Goal: Task Accomplishment & Management: Use online tool/utility

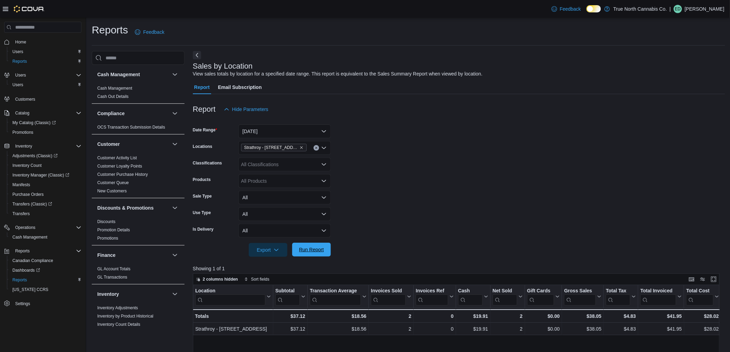
click at [323, 256] on span "Run Report" at bounding box center [311, 250] width 30 height 14
click at [322, 253] on span "Run Report" at bounding box center [311, 249] width 25 height 7
click at [397, 187] on form "Date Range [DATE] Locations [GEOGRAPHIC_DATA] - [STREET_ADDRESS] Classification…" at bounding box center [459, 186] width 533 height 141
drag, startPoint x: 326, startPoint y: 252, endPoint x: 340, endPoint y: 247, distance: 15.1
click at [326, 252] on span "Run Report" at bounding box center [311, 250] width 30 height 14
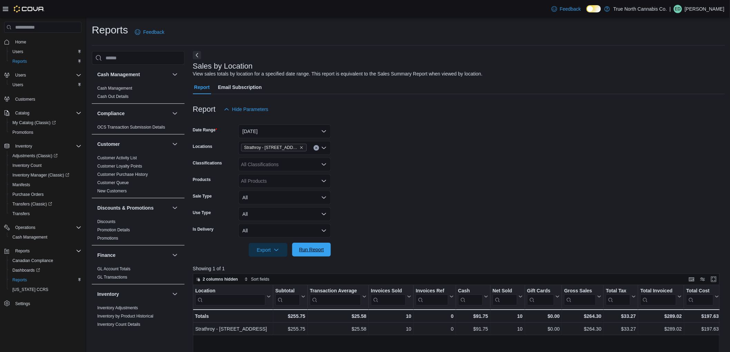
click at [326, 253] on span "Run Report" at bounding box center [311, 250] width 30 height 14
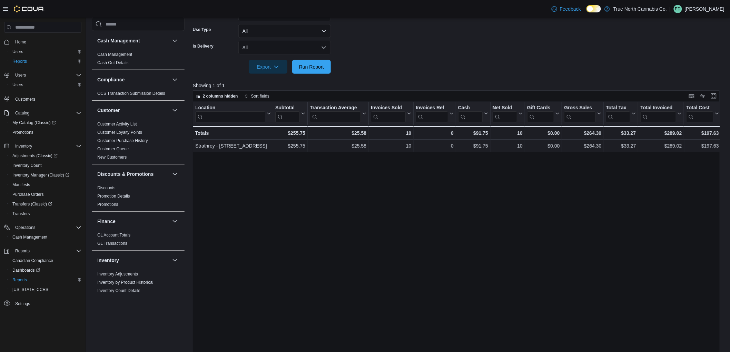
scroll to position [208, 0]
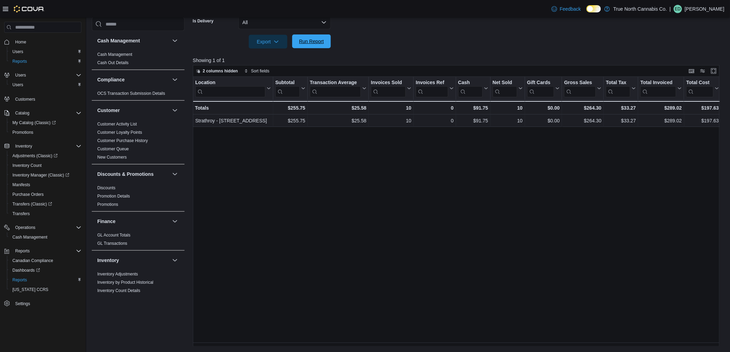
click at [309, 44] on span "Run Report" at bounding box center [311, 41] width 25 height 7
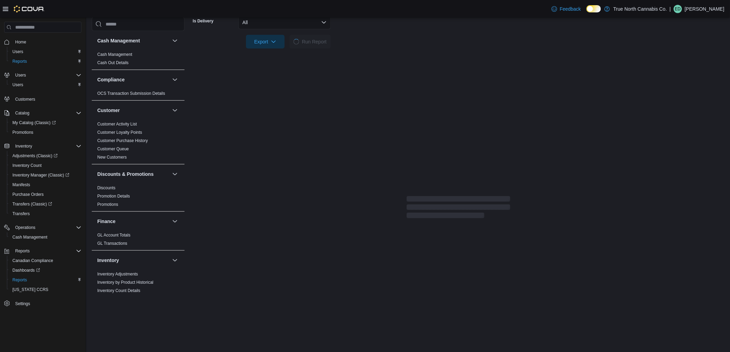
click at [252, 235] on div "Report Email Subscription Report Hide Parameters Date Range [DATE] Locations [G…" at bounding box center [459, 116] width 532 height 489
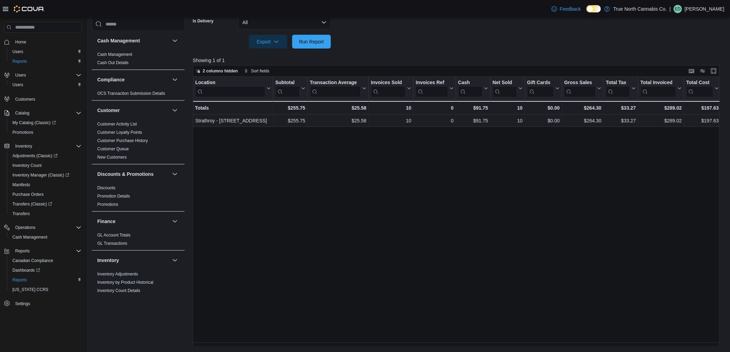
click at [274, 187] on div "Location Click to view column header actions Subtotal Click to view column head…" at bounding box center [459, 212] width 533 height 270
drag, startPoint x: 324, startPoint y: 35, endPoint x: 374, endPoint y: 30, distance: 50.3
click at [324, 35] on span "Run Report" at bounding box center [311, 42] width 30 height 14
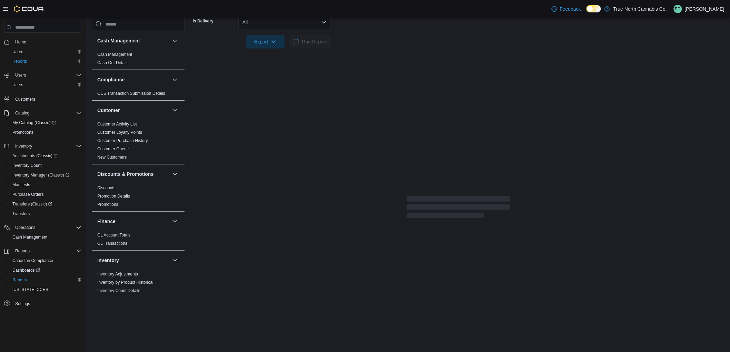
click at [374, 30] on div at bounding box center [459, 32] width 532 height 6
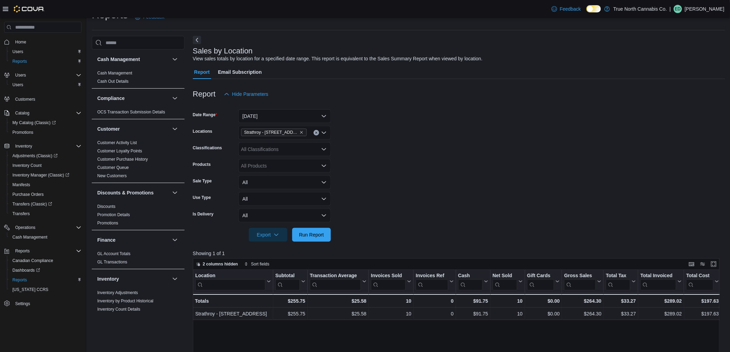
scroll to position [0, 0]
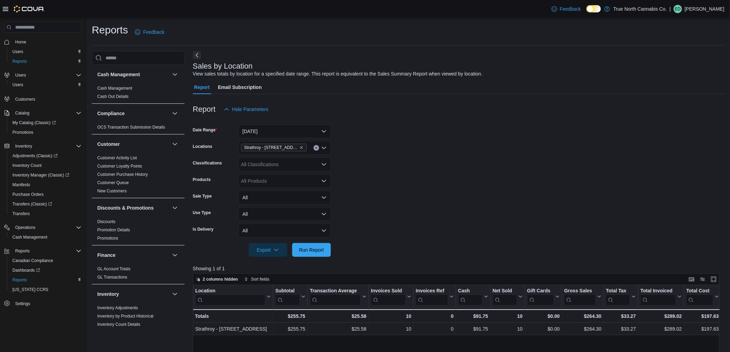
drag, startPoint x: 409, startPoint y: 241, endPoint x: 405, endPoint y: 234, distance: 7.7
click at [407, 238] on div at bounding box center [459, 241] width 533 height 6
click at [312, 253] on span "Run Report" at bounding box center [311, 250] width 25 height 7
click at [339, 243] on div at bounding box center [459, 241] width 533 height 6
click at [328, 248] on button "Run Report" at bounding box center [311, 250] width 39 height 14
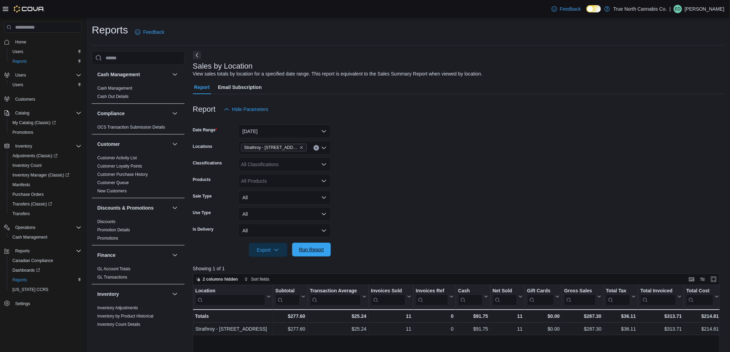
click at [325, 250] on span "Run Report" at bounding box center [311, 250] width 30 height 14
click at [351, 255] on form "Date Range [DATE] Locations [GEOGRAPHIC_DATA] - [STREET_ADDRESS] Classification…" at bounding box center [459, 186] width 533 height 141
click at [326, 254] on span "Run Report" at bounding box center [311, 250] width 30 height 14
click at [324, 255] on span "Run Report" at bounding box center [311, 250] width 30 height 14
click at [319, 252] on span "Run Report" at bounding box center [311, 249] width 25 height 7
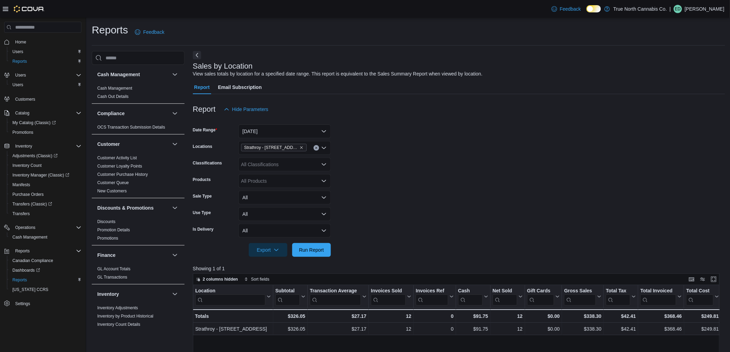
click at [486, 218] on form "Date Range [DATE] Locations [GEOGRAPHIC_DATA] - [STREET_ADDRESS] Classification…" at bounding box center [459, 186] width 533 height 141
click at [319, 248] on span "Run Report" at bounding box center [311, 249] width 25 height 7
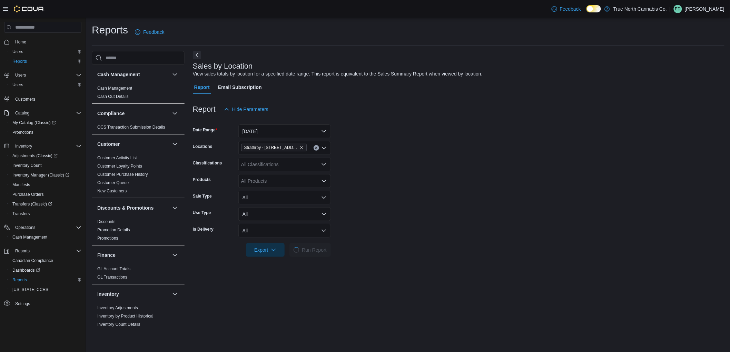
click at [481, 45] on hr at bounding box center [408, 45] width 633 height 0
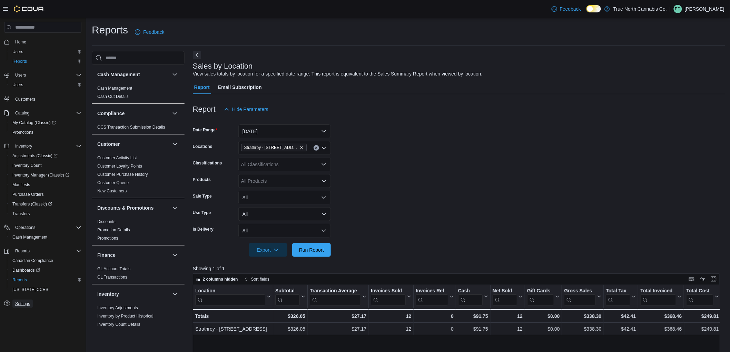
click at [30, 300] on link "Settings" at bounding box center [22, 304] width 20 height 8
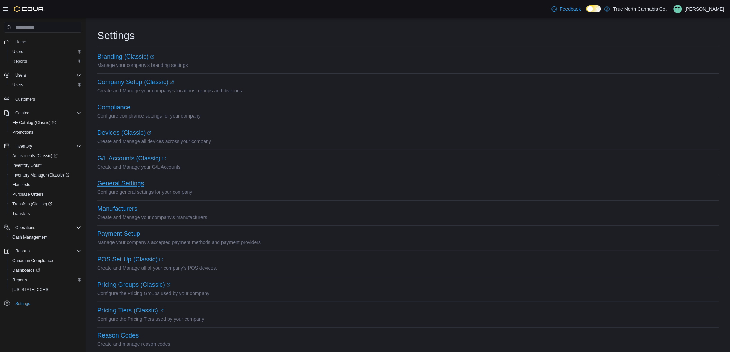
click at [130, 182] on button "General Settings" at bounding box center [120, 183] width 47 height 7
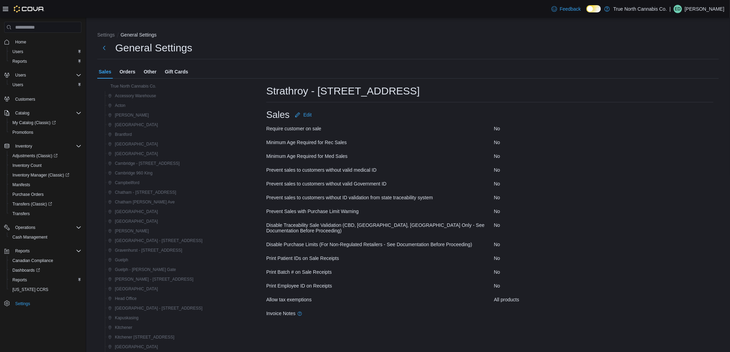
click at [126, 72] on span "Orders" at bounding box center [128, 72] width 16 height 14
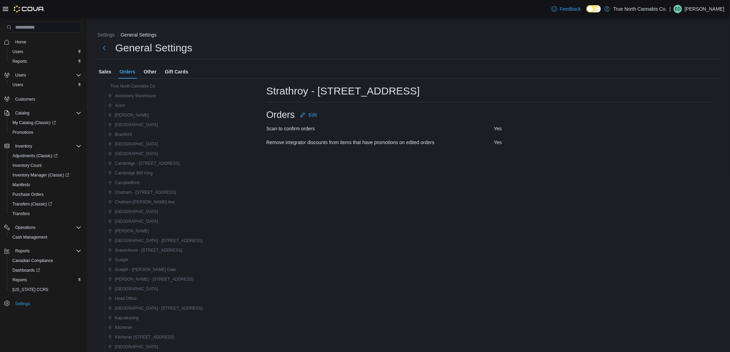
click at [152, 74] on span "Other" at bounding box center [150, 72] width 13 height 14
click at [177, 70] on span "Gift Cards" at bounding box center [176, 72] width 23 height 14
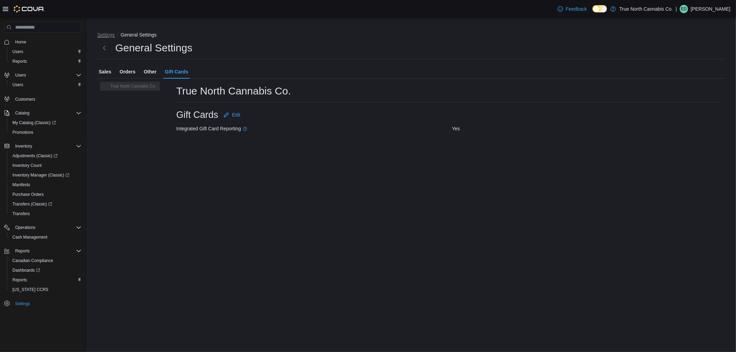
click at [102, 33] on button "Settings" at bounding box center [106, 35] width 18 height 6
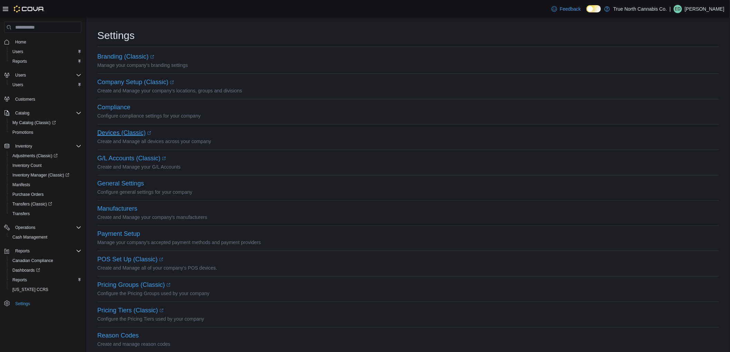
click at [140, 129] on link "Devices (Classic) (opens in a new tab or window)" at bounding box center [124, 132] width 54 height 7
click at [142, 56] on link "Branding (Classic) (opens in a new tab or window)" at bounding box center [125, 56] width 57 height 7
click at [26, 277] on span "Reports" at bounding box center [19, 280] width 14 height 6
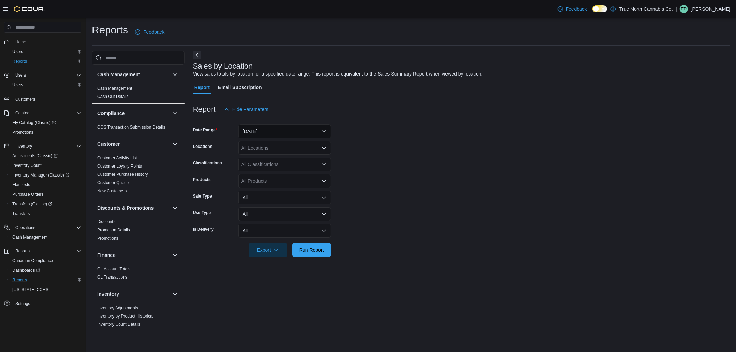
click at [284, 130] on button "[DATE]" at bounding box center [284, 132] width 92 height 14
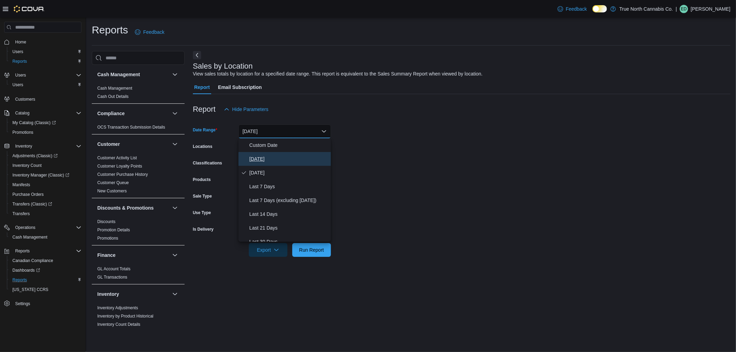
click at [283, 157] on span "[DATE]" at bounding box center [289, 159] width 79 height 8
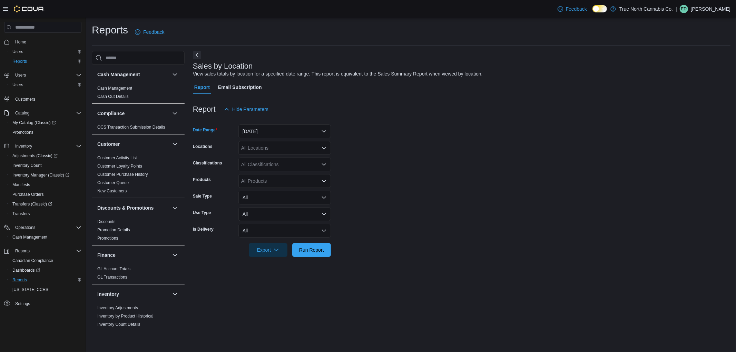
click at [283, 150] on div "All Locations" at bounding box center [284, 148] width 92 height 14
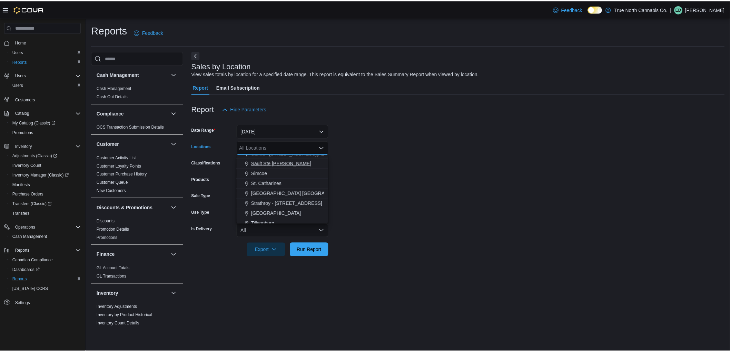
scroll to position [460, 0]
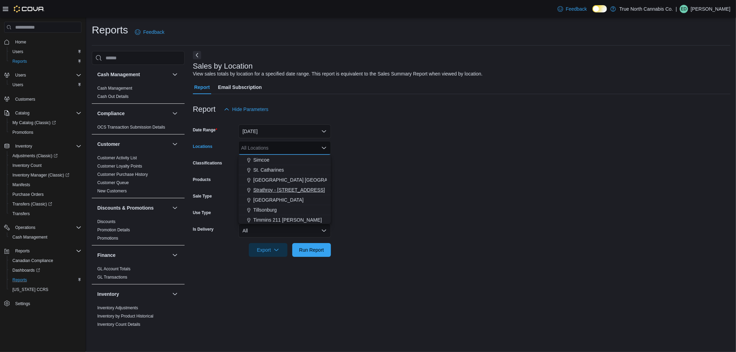
click at [290, 190] on span "Strathroy - [STREET_ADDRESS]" at bounding box center [289, 190] width 72 height 7
click at [356, 206] on form "Date Range [DATE] Locations [GEOGRAPHIC_DATA] - [STREET_ADDRESS] Selected. Stra…" at bounding box center [462, 186] width 538 height 141
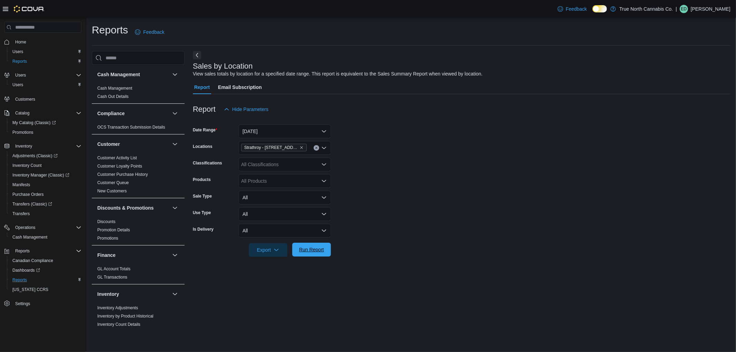
click at [325, 246] on span "Run Report" at bounding box center [311, 250] width 30 height 14
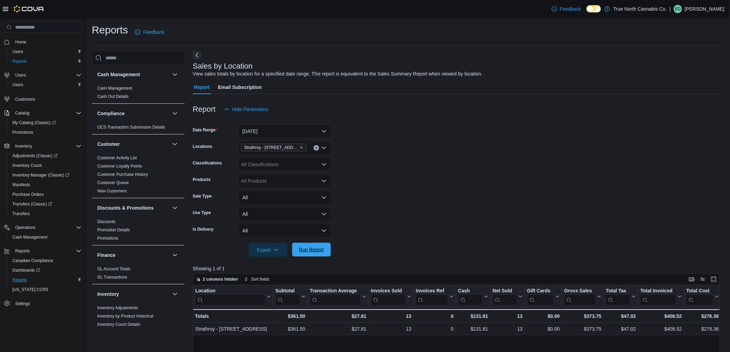
click at [323, 246] on span "Run Report" at bounding box center [311, 250] width 30 height 14
click at [320, 247] on span "Run Report" at bounding box center [311, 249] width 25 height 7
click at [467, 162] on form "Date Range [DATE] Locations [GEOGRAPHIC_DATA] - [STREET_ADDRESS] Classification…" at bounding box center [459, 186] width 533 height 141
click at [484, 136] on form "Date Range [DATE] Locations [GEOGRAPHIC_DATA] - [STREET_ADDRESS] Classification…" at bounding box center [459, 186] width 533 height 141
click at [679, 119] on div at bounding box center [459, 120] width 533 height 8
